Goal: Transaction & Acquisition: Book appointment/travel/reservation

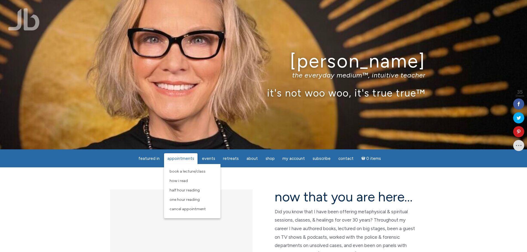
click at [189, 158] on span "Appointments" at bounding box center [180, 158] width 27 height 5
click at [212, 189] on link "Half Hour Reading" at bounding box center [192, 190] width 51 height 9
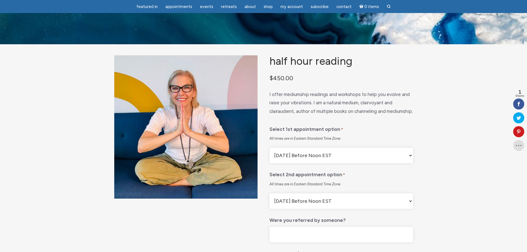
scroll to position [28, 0]
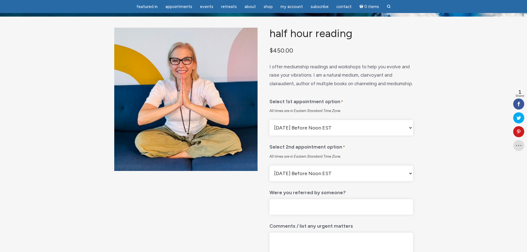
click at [412, 135] on select "[DATE] Before Noon EST [DATE] After Noon EST First Available Appointment" at bounding box center [340, 127] width 143 height 15
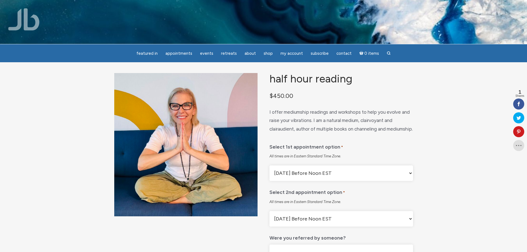
scroll to position [0, 0]
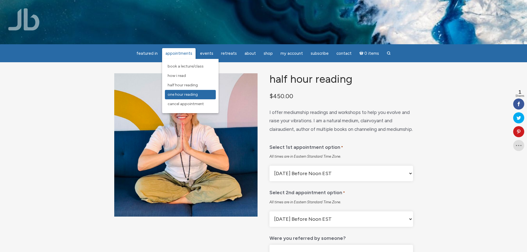
click at [204, 94] on link "One Hour Reading" at bounding box center [190, 94] width 51 height 9
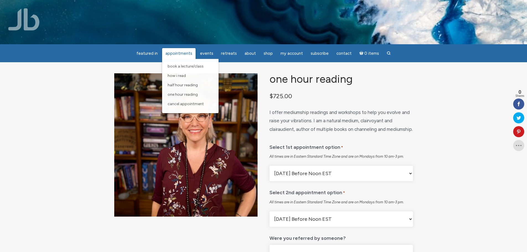
click at [182, 54] on span "Appointments" at bounding box center [178, 53] width 27 height 5
click at [207, 76] on link "How I Read" at bounding box center [190, 75] width 51 height 9
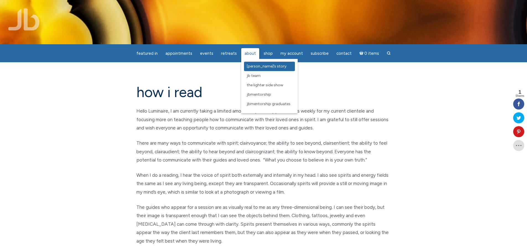
click at [254, 64] on link "[PERSON_NAME]’s Story" at bounding box center [269, 66] width 51 height 9
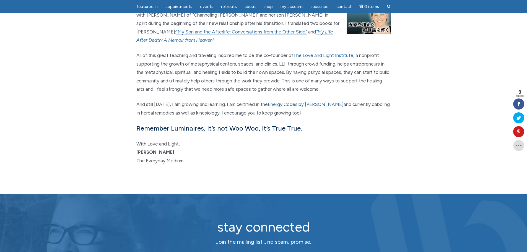
scroll to position [691, 0]
